Goal: Transaction & Acquisition: Purchase product/service

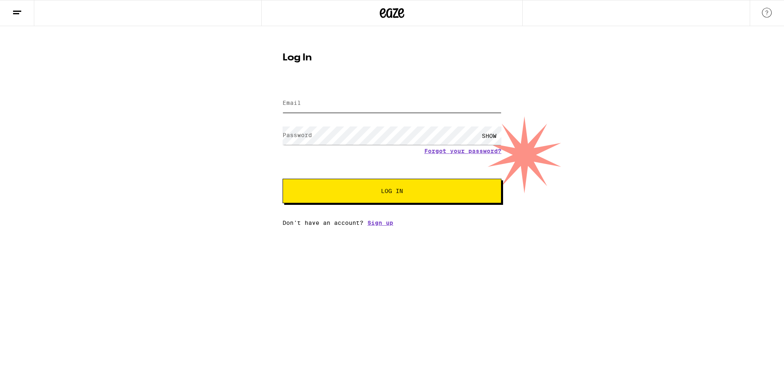
type input "[EMAIL_ADDRESS][DOMAIN_NAME]"
click at [446, 202] on button "Log In" at bounding box center [392, 191] width 219 height 25
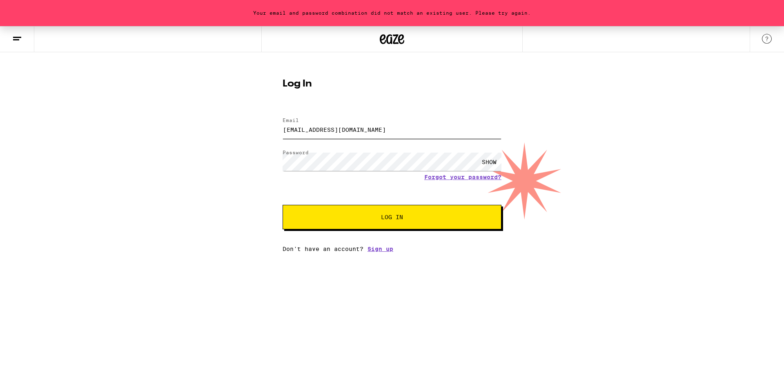
click at [416, 131] on input "[EMAIL_ADDRESS][DOMAIN_NAME]" at bounding box center [392, 130] width 219 height 18
click at [409, 222] on button "Log In" at bounding box center [392, 217] width 219 height 25
